Goal: Task Accomplishment & Management: Manage account settings

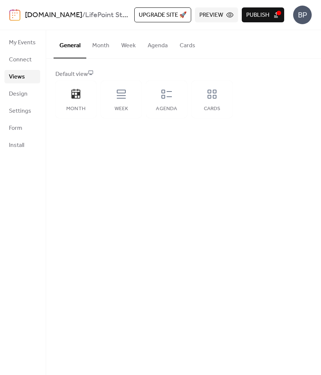
click at [262, 16] on span "Publish" at bounding box center [257, 15] width 23 height 9
click at [20, 111] on span "Settings" at bounding box center [20, 111] width 22 height 9
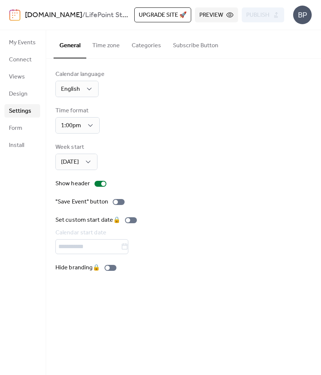
click at [20, 111] on span "Settings" at bounding box center [20, 111] width 22 height 9
click at [103, 47] on button "Time zone" at bounding box center [105, 44] width 39 height 28
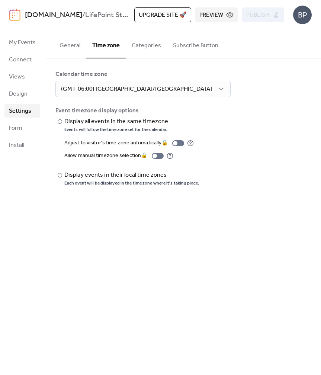
click at [152, 46] on button "Categories" at bounding box center [146, 44] width 41 height 28
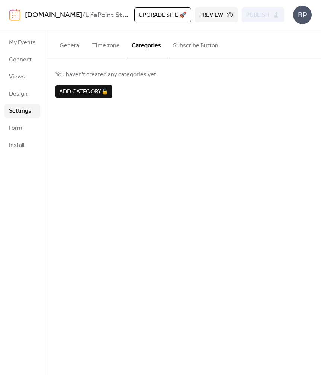
click at [187, 45] on button "Subscribe Button" at bounding box center [195, 44] width 57 height 28
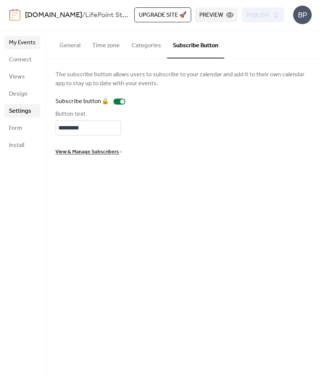
click at [29, 43] on span "My Events" at bounding box center [22, 42] width 27 height 9
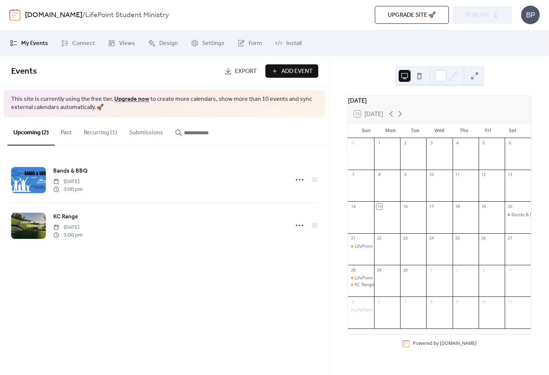
click at [321, 11] on span "Upgrade site 🚀" at bounding box center [412, 15] width 48 height 9
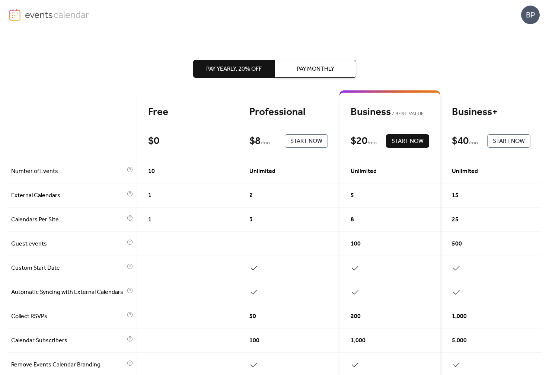
scroll to position [20, 0]
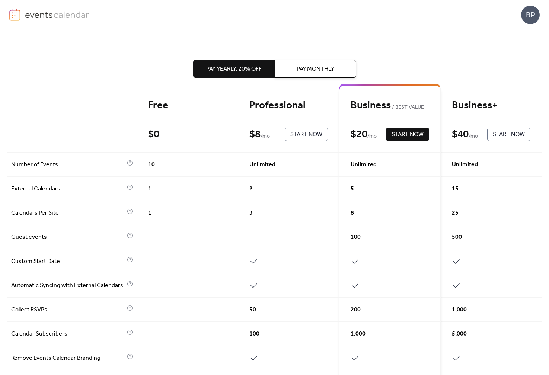
click at [311, 74] on span "Pay Monthly" at bounding box center [315, 69] width 38 height 9
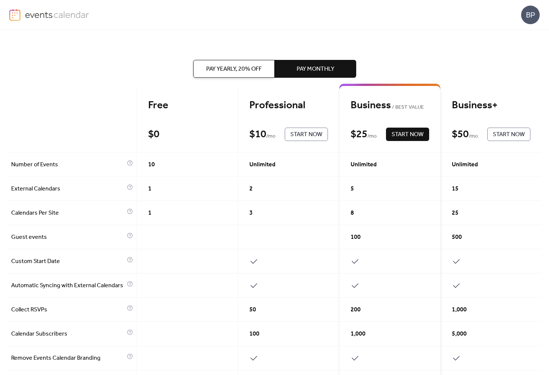
click at [245, 71] on span "Pay Yearly, 20% off" at bounding box center [233, 69] width 55 height 9
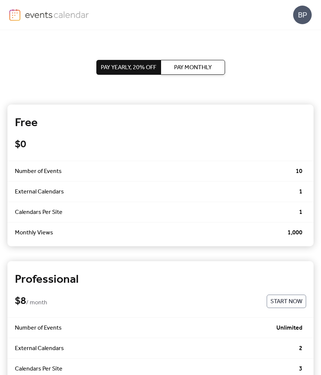
scroll to position [0, 0]
click at [196, 64] on span "Pay Monthly" at bounding box center [193, 67] width 38 height 9
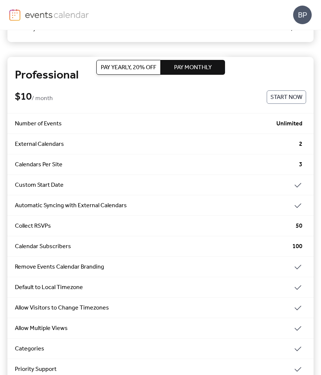
scroll to position [203, 0]
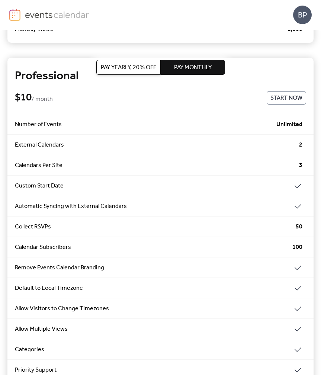
click at [277, 100] on span "Start Now" at bounding box center [286, 98] width 32 height 9
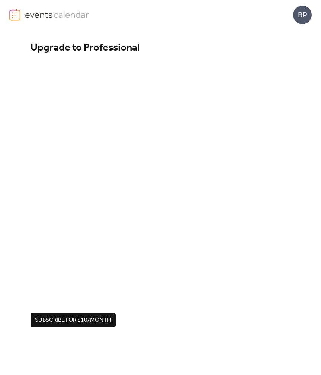
click at [11, 262] on div "Upgrade to Professional Subscribe for $10/month" at bounding box center [160, 184] width 321 height 308
click at [70, 321] on span "Subscribe for $10/month" at bounding box center [73, 320] width 76 height 9
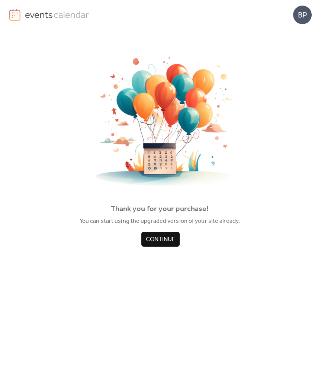
click at [165, 238] on span "Continue" at bounding box center [160, 239] width 29 height 9
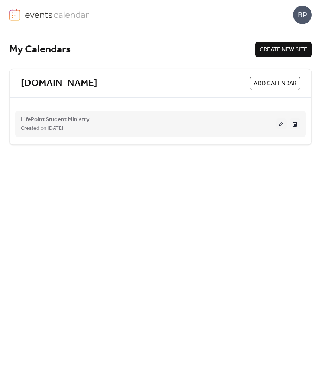
click at [283, 124] on button at bounding box center [281, 123] width 10 height 11
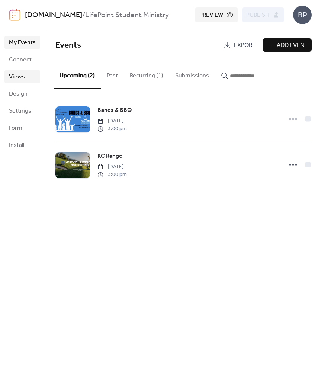
click at [20, 74] on span "Views" at bounding box center [17, 77] width 16 height 9
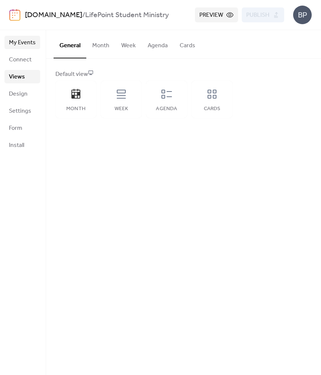
click at [20, 43] on span "My Events" at bounding box center [22, 42] width 27 height 9
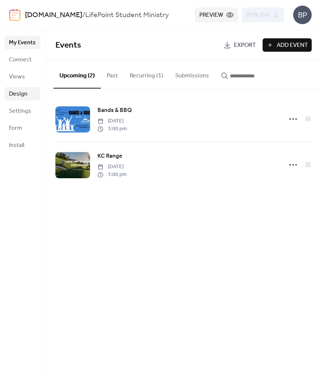
click at [22, 94] on span "Design" at bounding box center [18, 94] width 19 height 9
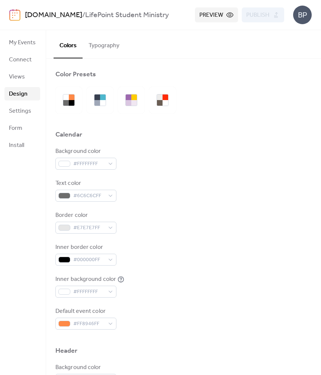
click at [22, 94] on span "Design" at bounding box center [18, 94] width 19 height 9
click at [105, 44] on button "Typography" at bounding box center [104, 44] width 43 height 28
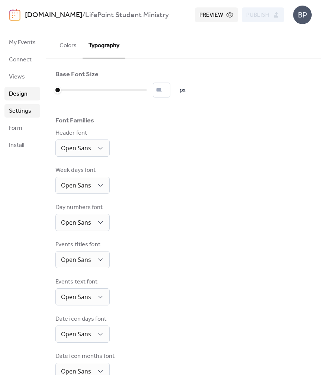
click at [25, 108] on span "Settings" at bounding box center [20, 111] width 22 height 9
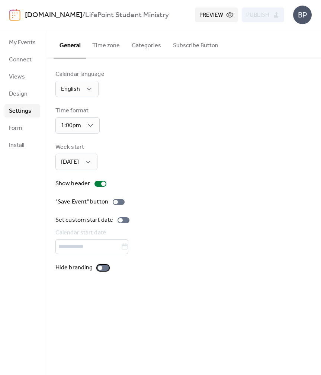
click at [99, 270] on div at bounding box center [100, 268] width 4 height 4
click at [270, 17] on button "Publish" at bounding box center [263, 14] width 42 height 15
click at [121, 221] on div at bounding box center [120, 220] width 4 height 4
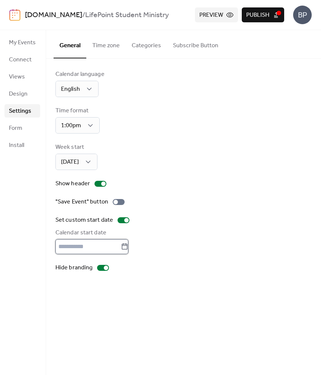
click at [107, 250] on input "text" at bounding box center [87, 246] width 65 height 15
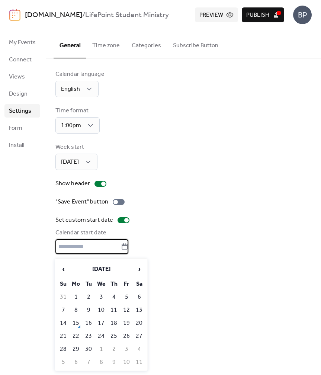
click at [170, 245] on div at bounding box center [183, 246] width 256 height 15
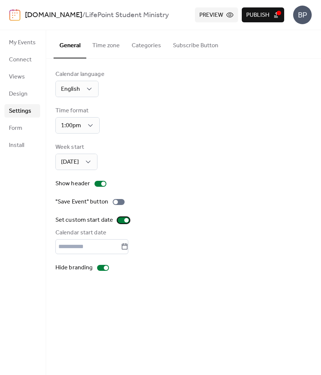
click at [120, 221] on div at bounding box center [124, 220] width 12 height 6
click at [26, 98] on span "Design" at bounding box center [18, 94] width 19 height 9
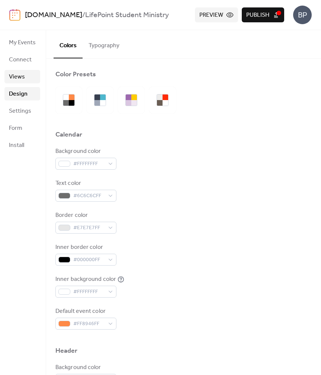
click at [22, 77] on span "Views" at bounding box center [17, 77] width 16 height 9
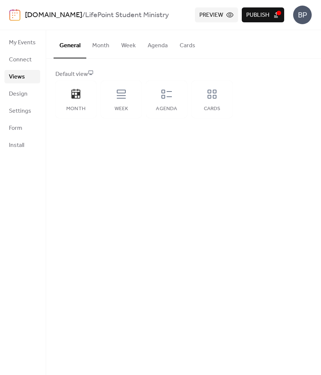
click at [100, 44] on button "Month" at bounding box center [100, 44] width 29 height 28
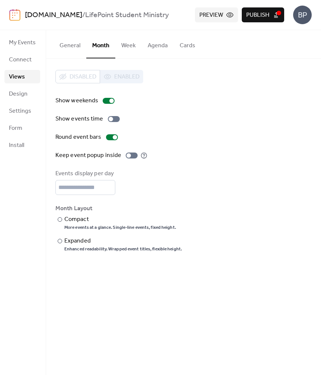
click at [113, 77] on div "Disabled Enabled" at bounding box center [99, 76] width 88 height 13
click at [128, 48] on button "Week" at bounding box center [128, 44] width 26 height 28
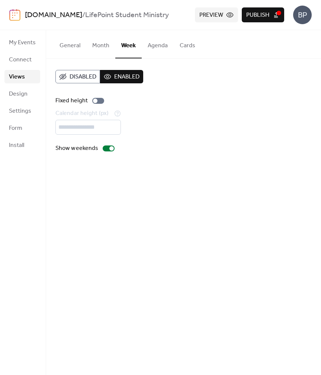
click at [102, 45] on button "Month" at bounding box center [100, 44] width 29 height 28
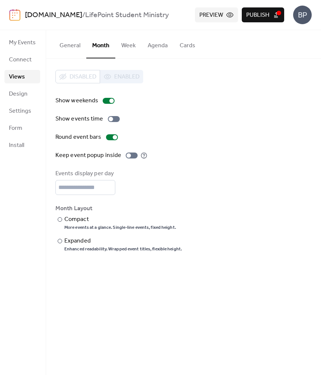
click at [264, 15] on span "Publish" at bounding box center [257, 15] width 23 height 9
click at [180, 46] on button "Cards" at bounding box center [188, 44] width 28 height 28
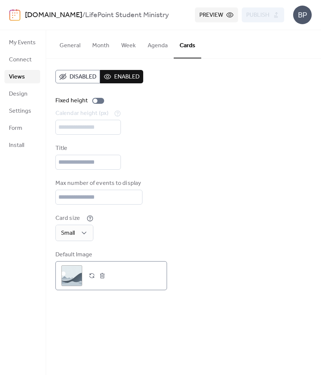
click at [68, 285] on div ";" at bounding box center [71, 275] width 21 height 21
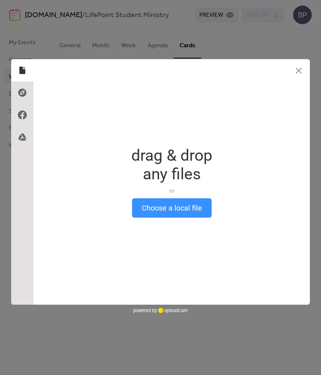
click at [183, 208] on button "Choose a local file" at bounding box center [172, 207] width 80 height 19
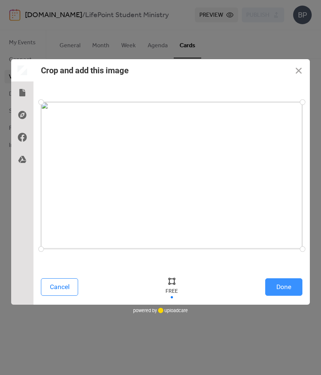
click at [281, 288] on button "Done" at bounding box center [283, 286] width 37 height 17
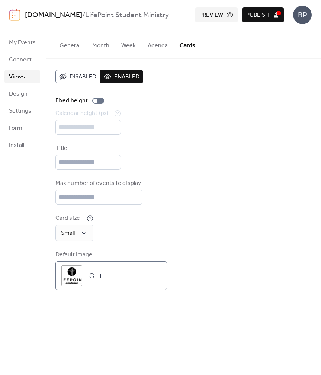
click at [90, 281] on button "button" at bounding box center [92, 275] width 10 height 10
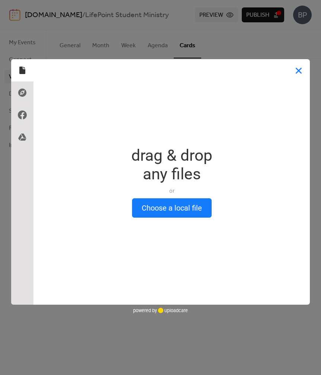
click at [299, 76] on button "Close" at bounding box center [299, 70] width 22 height 22
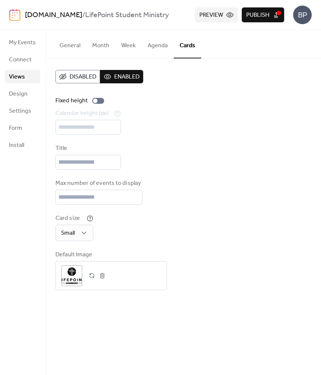
click at [262, 15] on span "Publish" at bounding box center [257, 15] width 23 height 9
click at [22, 109] on span "Settings" at bounding box center [20, 111] width 22 height 9
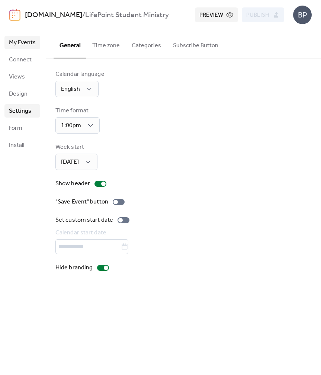
click at [22, 43] on span "My Events" at bounding box center [22, 42] width 27 height 9
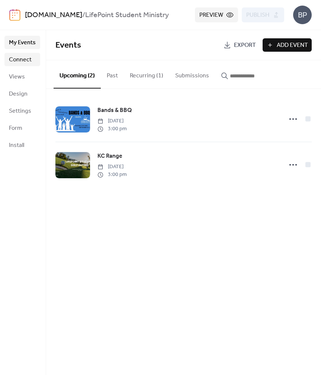
click at [19, 60] on span "Connect" at bounding box center [20, 59] width 23 height 9
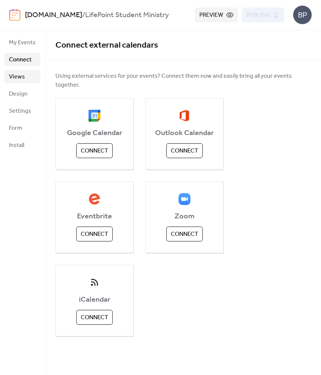
click at [20, 75] on span "Views" at bounding box center [17, 77] width 16 height 9
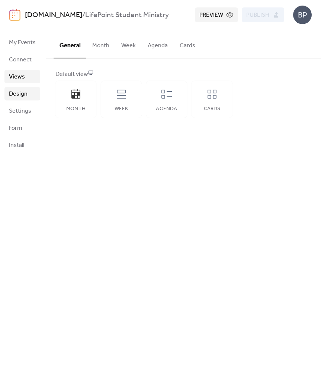
click at [19, 92] on span "Design" at bounding box center [18, 94] width 19 height 9
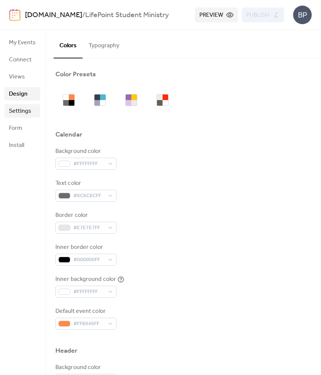
click at [19, 108] on span "Settings" at bounding box center [20, 111] width 22 height 9
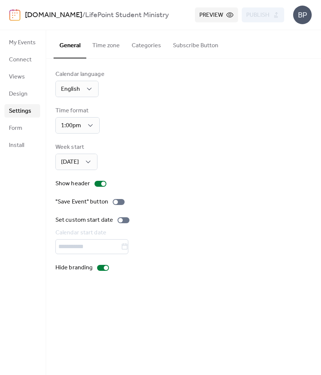
click at [184, 47] on button "Subscribe Button" at bounding box center [195, 44] width 57 height 28
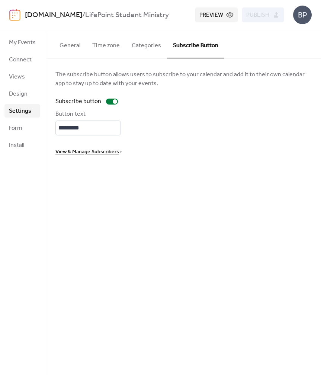
click at [117, 154] on span "View & Manage Subscribers" at bounding box center [87, 152] width 64 height 9
click at [146, 41] on button "Categories" at bounding box center [146, 44] width 41 height 28
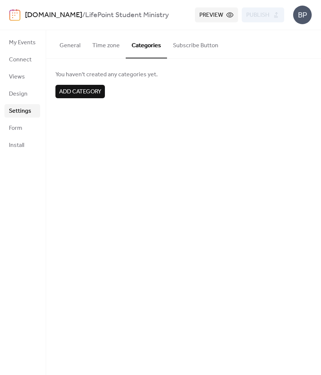
click at [110, 48] on button "Time zone" at bounding box center [105, 44] width 39 height 28
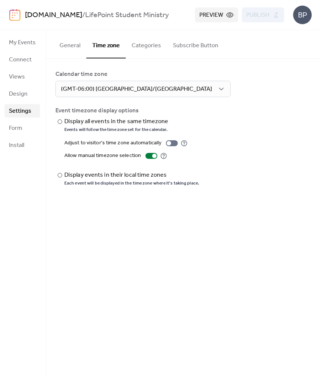
click at [65, 44] on button "General" at bounding box center [70, 44] width 33 height 28
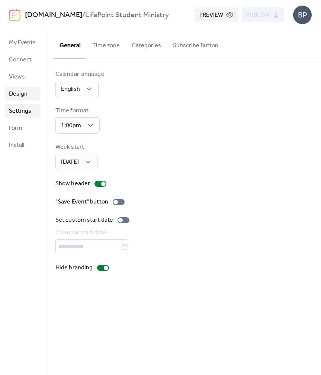
click at [23, 95] on span "Design" at bounding box center [18, 94] width 19 height 9
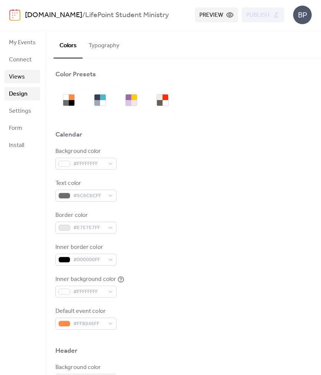
click at [20, 78] on span "Views" at bounding box center [17, 77] width 16 height 9
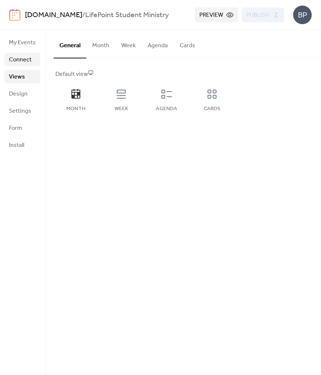
click at [21, 62] on span "Connect" at bounding box center [20, 59] width 23 height 9
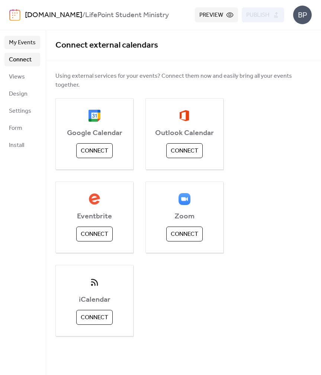
click at [25, 42] on span "My Events" at bounding box center [22, 42] width 27 height 9
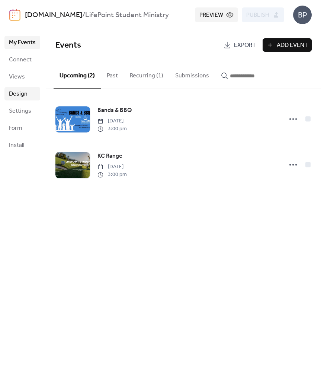
click at [22, 92] on span "Design" at bounding box center [18, 94] width 19 height 9
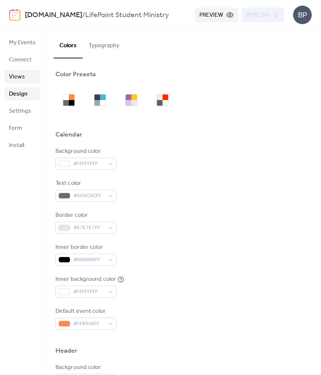
click at [20, 80] on span "Views" at bounding box center [17, 77] width 16 height 9
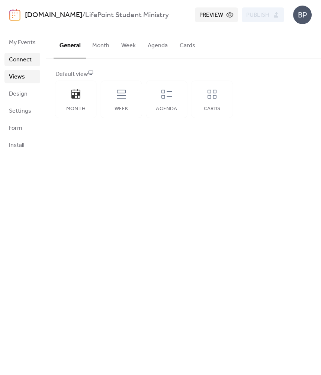
click at [21, 60] on span "Connect" at bounding box center [20, 59] width 23 height 9
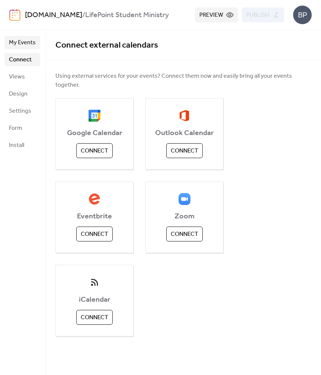
click at [23, 39] on span "My Events" at bounding box center [22, 42] width 27 height 9
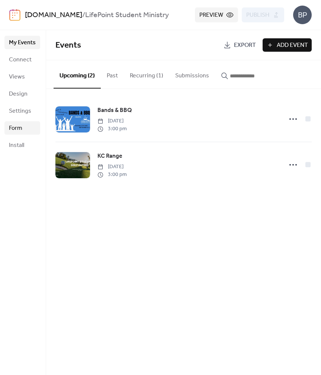
click at [17, 128] on span "Form" at bounding box center [15, 128] width 13 height 9
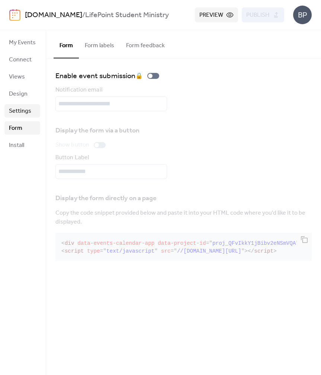
click at [17, 110] on span "Settings" at bounding box center [20, 111] width 22 height 9
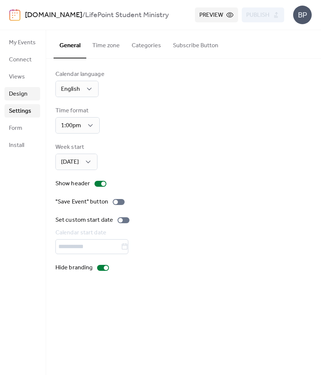
click at [18, 94] on span "Design" at bounding box center [18, 94] width 19 height 9
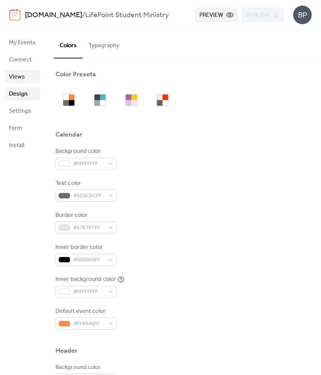
click at [17, 74] on span "Views" at bounding box center [17, 77] width 16 height 9
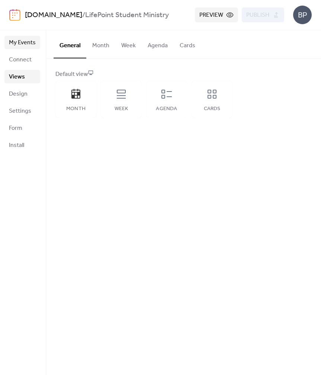
click at [19, 41] on span "My Events" at bounding box center [22, 42] width 27 height 9
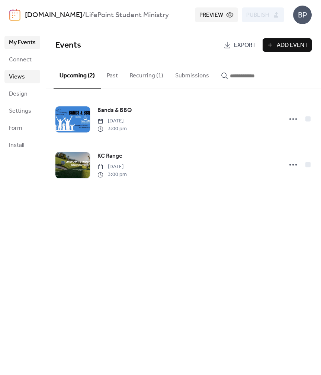
click at [17, 79] on span "Views" at bounding box center [17, 77] width 16 height 9
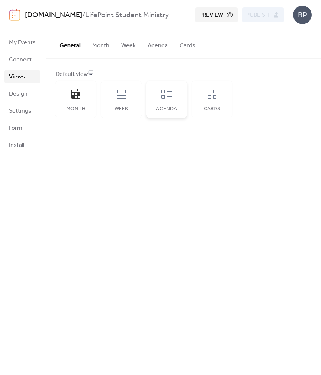
click at [159, 101] on div "Agenda" at bounding box center [166, 99] width 41 height 37
click at [71, 98] on icon at bounding box center [76, 94] width 12 height 12
click at [152, 47] on button "Agenda" at bounding box center [158, 44] width 32 height 28
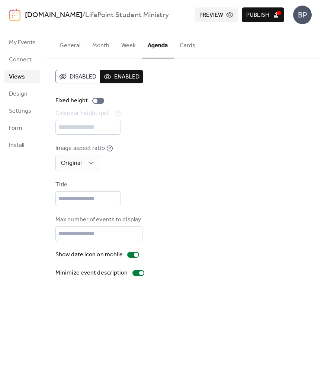
click at [125, 50] on button "Week" at bounding box center [128, 44] width 26 height 28
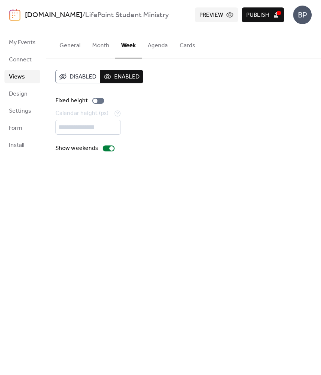
click at [186, 48] on button "Cards" at bounding box center [188, 44] width 28 height 28
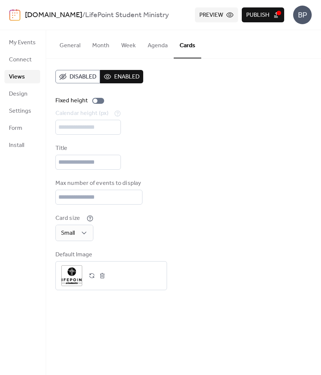
click at [154, 46] on button "Agenda" at bounding box center [158, 44] width 32 height 28
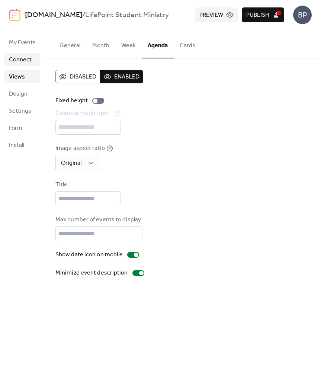
click at [18, 61] on span "Connect" at bounding box center [20, 59] width 23 height 9
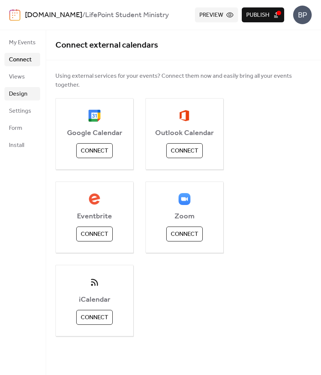
click at [18, 90] on span "Design" at bounding box center [18, 94] width 19 height 9
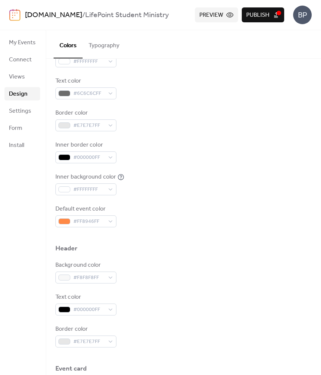
click at [105, 48] on button "Typography" at bounding box center [104, 44] width 43 height 28
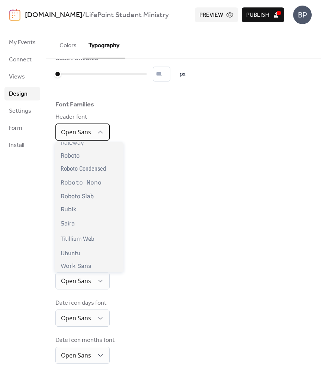
scroll to position [600, 0]
click at [208, 206] on div "Day numbers font Open Sans" at bounding box center [183, 201] width 256 height 28
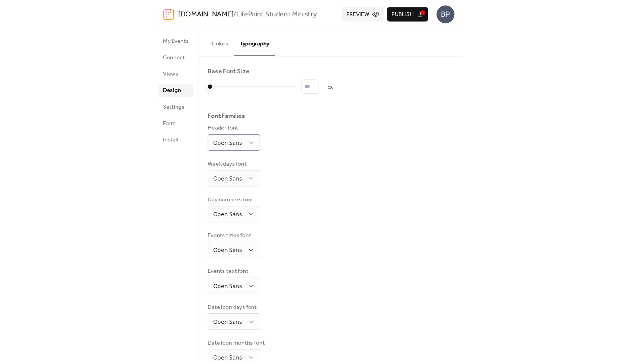
scroll to position [0, 0]
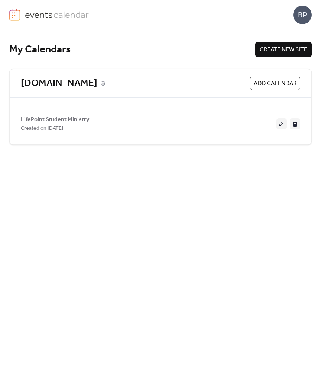
click at [59, 84] on link "[DOMAIN_NAME]" at bounding box center [59, 83] width 77 height 12
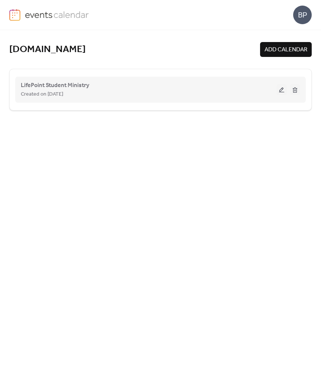
click at [282, 92] on button at bounding box center [282, 89] width 10 height 11
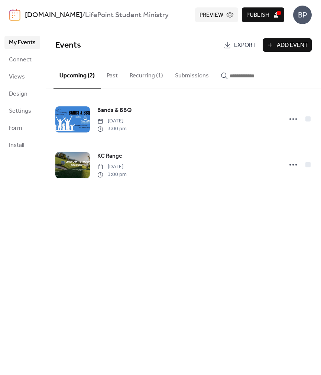
click at [140, 75] on button "Recurring (1)" at bounding box center [146, 74] width 45 height 28
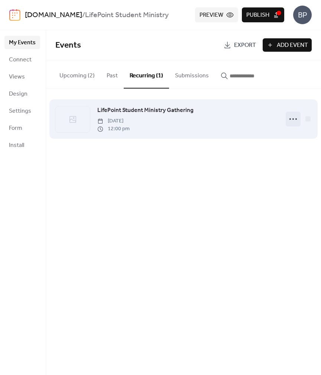
click at [295, 119] on icon at bounding box center [294, 119] width 12 height 12
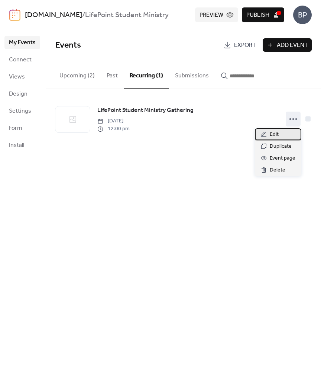
click at [275, 133] on span "Edit" at bounding box center [274, 134] width 9 height 9
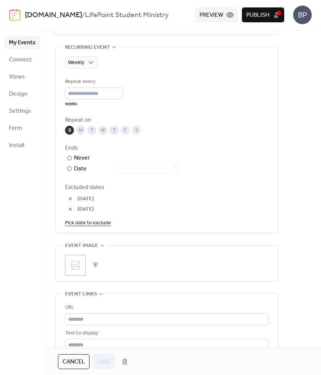
scroll to position [347, 0]
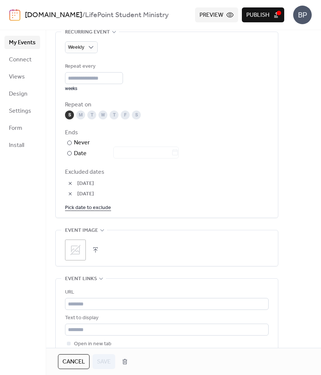
click at [99, 211] on link "Pick date to exclude" at bounding box center [88, 207] width 46 height 9
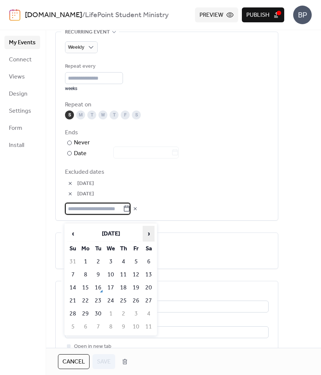
click at [147, 236] on span "›" at bounding box center [148, 233] width 11 height 15
click at [75, 300] on td "21" at bounding box center [73, 301] width 12 height 12
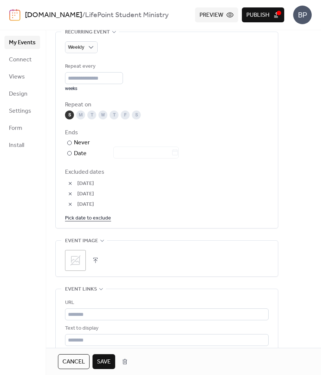
click at [93, 222] on link "Pick date to exclude" at bounding box center [88, 217] width 46 height 9
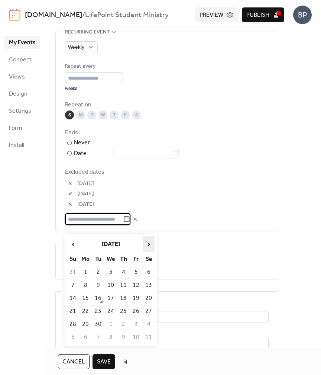
click at [145, 241] on span "›" at bounding box center [148, 244] width 11 height 15
click at [74, 323] on td "28" at bounding box center [73, 324] width 12 height 12
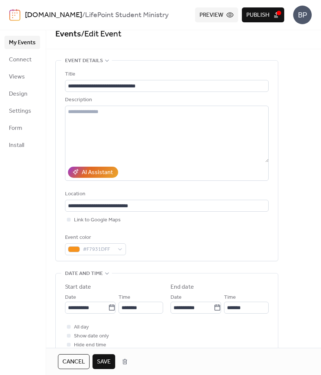
scroll to position [13, 0]
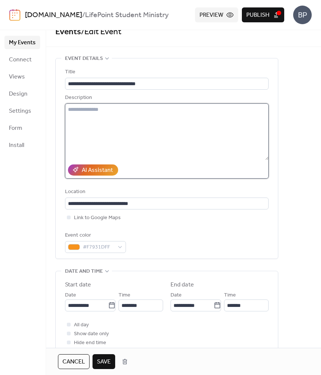
click at [117, 115] on textarea at bounding box center [167, 131] width 204 height 57
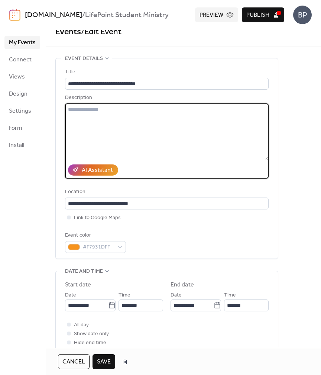
paste textarea "**********"
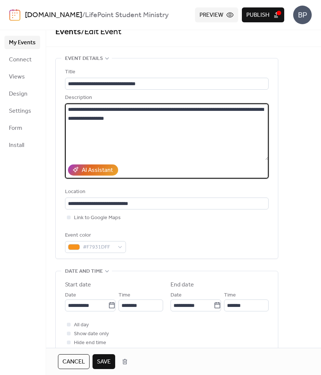
click at [241, 110] on textarea "**********" at bounding box center [167, 131] width 204 height 57
click at [83, 121] on textarea "**********" at bounding box center [167, 131] width 204 height 57
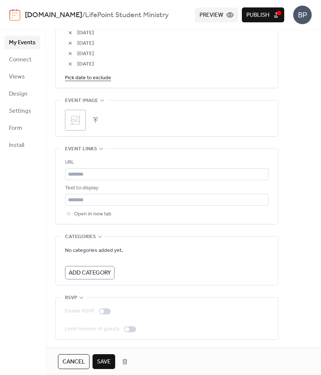
scroll to position [505, 0]
type textarea "**********"
click at [100, 360] on span "Save" at bounding box center [104, 361] width 14 height 9
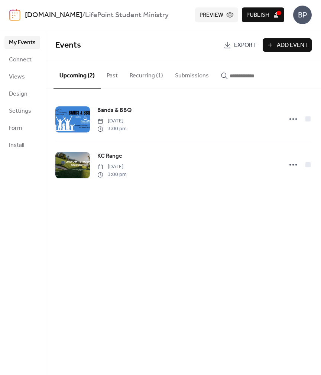
click at [258, 16] on span "Publish" at bounding box center [258, 15] width 23 height 9
